Goal: Download file/media

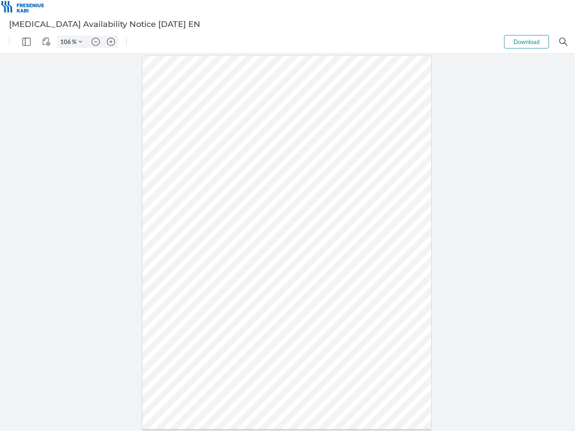
click at [27, 42] on img "Panel" at bounding box center [26, 42] width 8 height 8
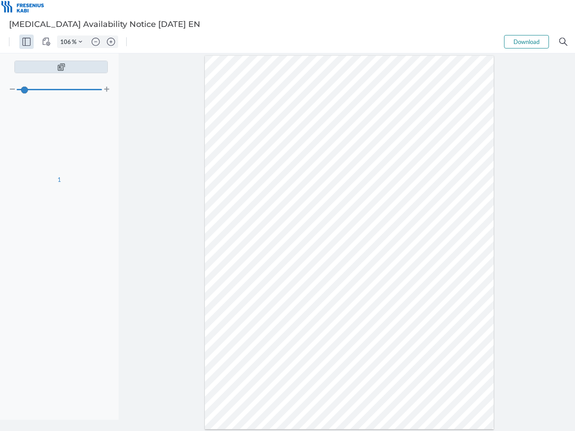
click at [46, 42] on img "View Controls" at bounding box center [46, 42] width 8 height 8
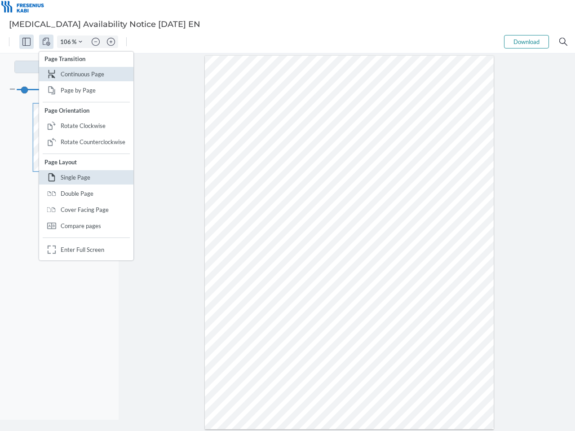
click at [67, 42] on input "106" at bounding box center [65, 42] width 14 height 8
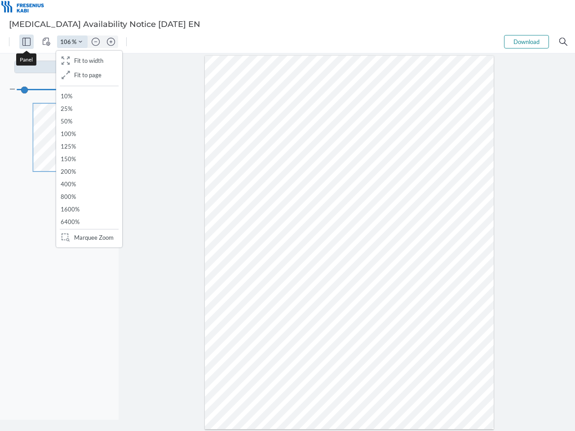
click at [80, 42] on img "Zoom Controls" at bounding box center [81, 42] width 4 height 4
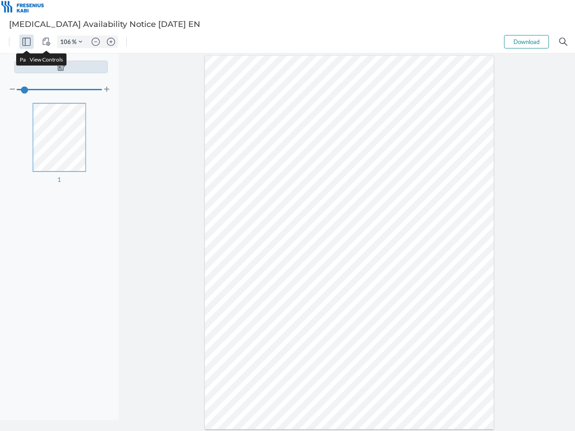
click at [96, 42] on img "Zoom out" at bounding box center [96, 42] width 8 height 8
click at [111, 42] on img "Zoom in" at bounding box center [111, 42] width 8 height 8
type input "106"
click at [527, 42] on button "Download" at bounding box center [526, 41] width 45 height 13
click at [563, 42] on img "Search" at bounding box center [563, 42] width 8 height 8
